Goal: Information Seeking & Learning: Learn about a topic

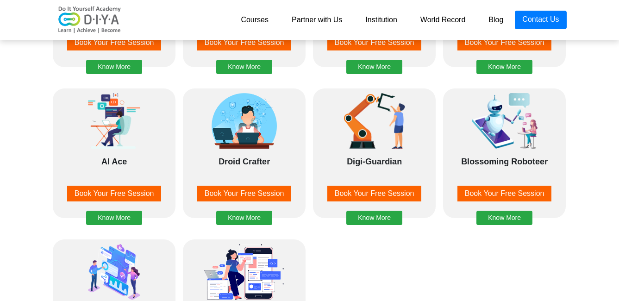
scroll to position [1112, 0]
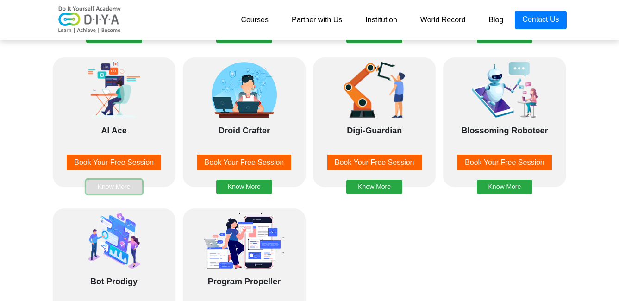
click at [128, 187] on button "Know More" at bounding box center [114, 187] width 56 height 14
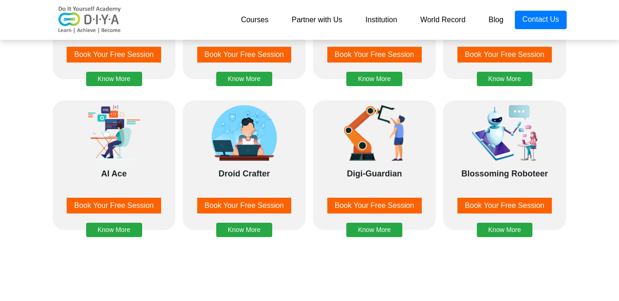
scroll to position [1081, 0]
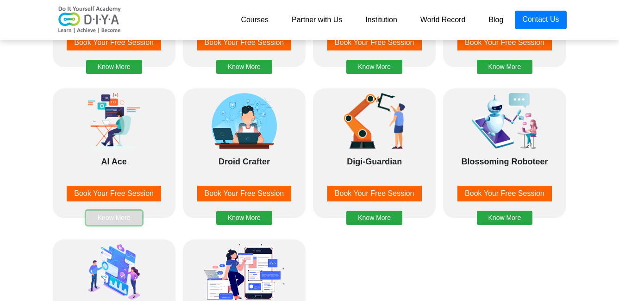
click at [127, 213] on button "Know More" at bounding box center [114, 218] width 56 height 14
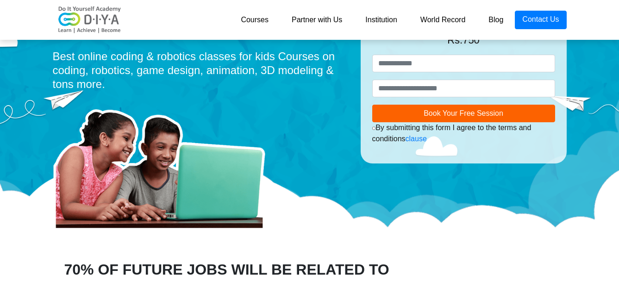
scroll to position [98, 0]
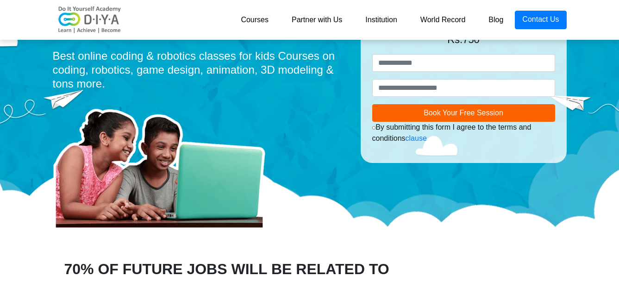
click at [255, 18] on link "Courses" at bounding box center [254, 20] width 51 height 19
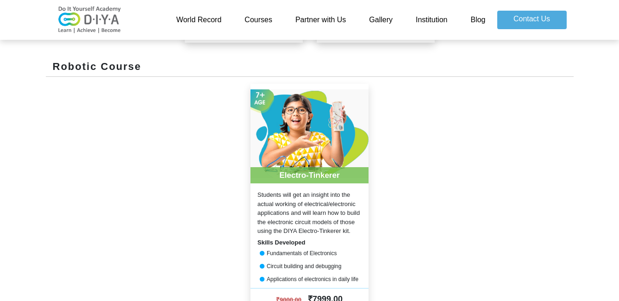
scroll to position [618, 0]
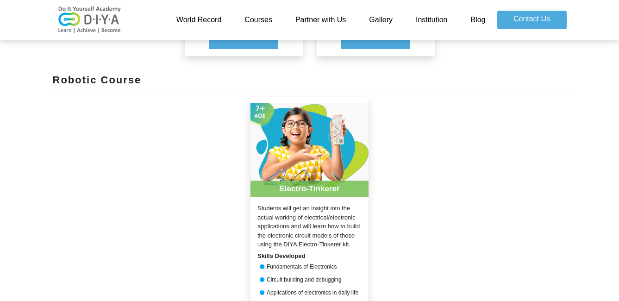
click at [315, 157] on img at bounding box center [310, 147] width 118 height 100
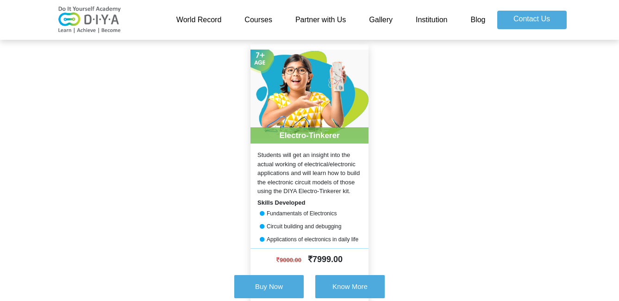
scroll to position [741, 0]
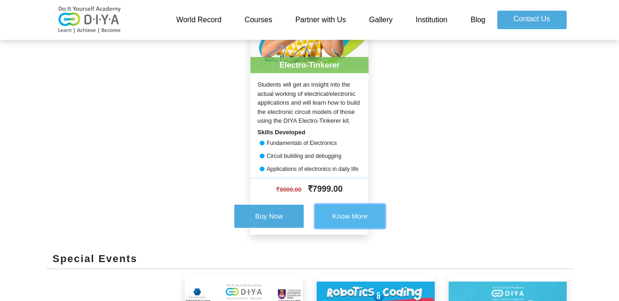
click at [369, 212] on button "Know More" at bounding box center [349, 216] width 69 height 23
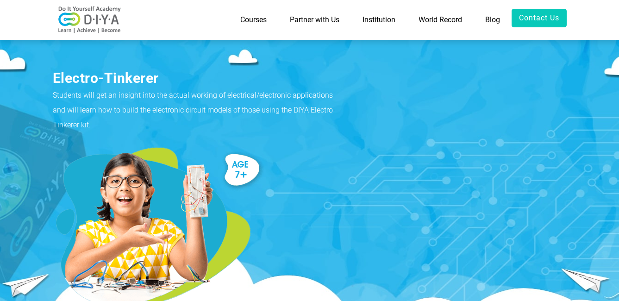
click at [109, 19] on img at bounding box center [90, 20] width 74 height 28
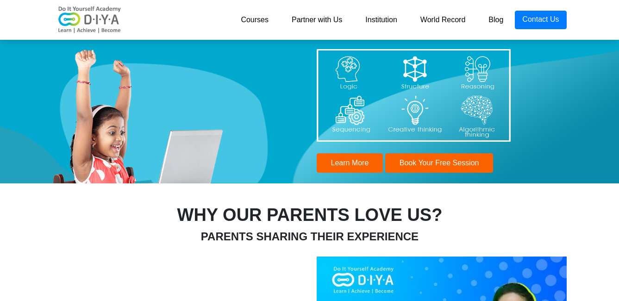
scroll to position [2903, 0]
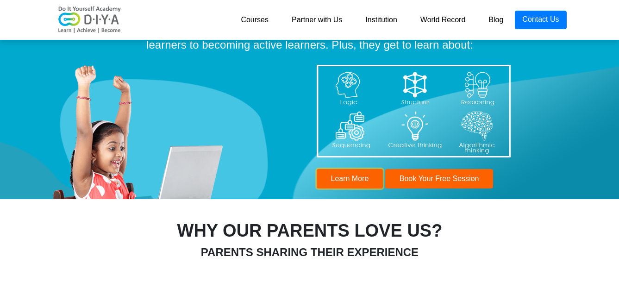
click at [362, 174] on button "Learn More" at bounding box center [350, 178] width 67 height 19
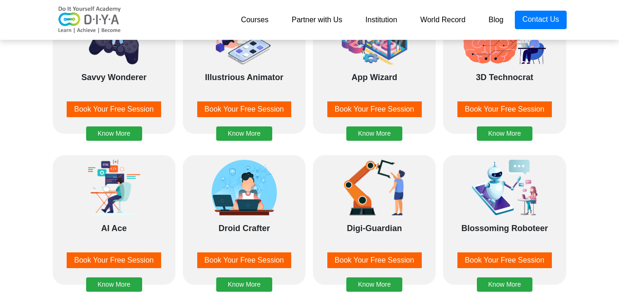
scroll to position [1055, 0]
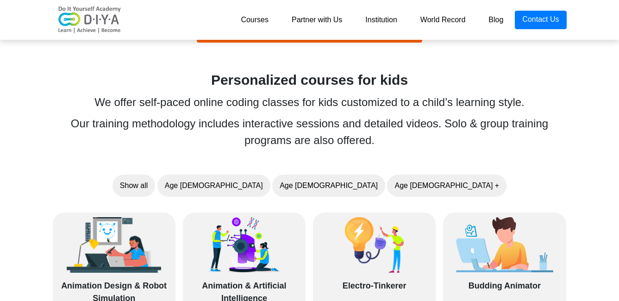
scroll to position [561, 0]
